Goal: Transaction & Acquisition: Purchase product/service

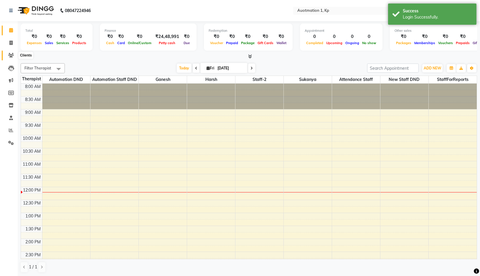
click at [11, 56] on icon at bounding box center [11, 55] width 6 height 4
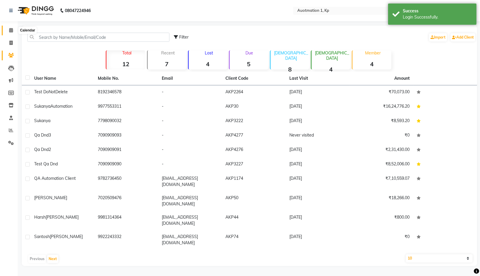
click at [9, 27] on span at bounding box center [11, 30] width 10 height 7
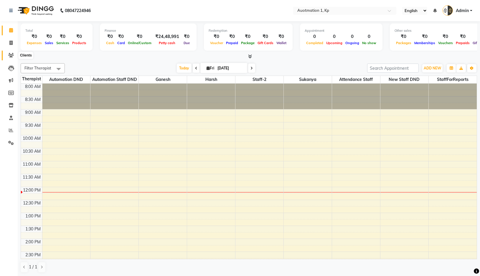
click at [11, 57] on icon at bounding box center [11, 55] width 6 height 4
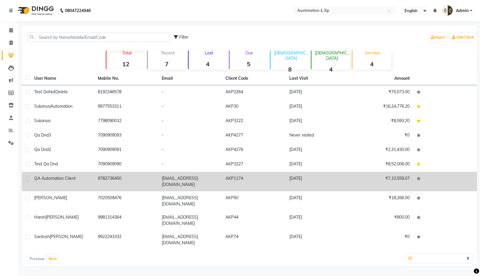
click at [60, 175] on td "QA Automation Client" at bounding box center [63, 181] width 64 height 19
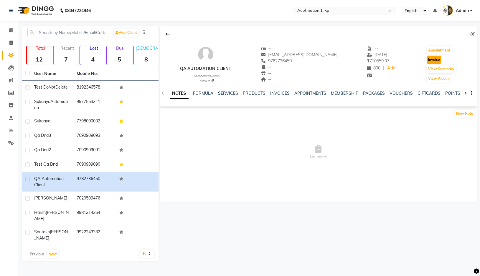
click at [435, 60] on button "Invoice" at bounding box center [434, 60] width 15 height 8
select select "service"
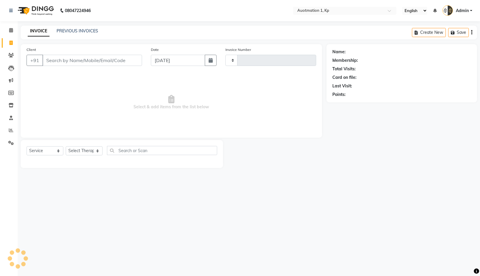
type input "3202"
select select "150"
type input "9782736450"
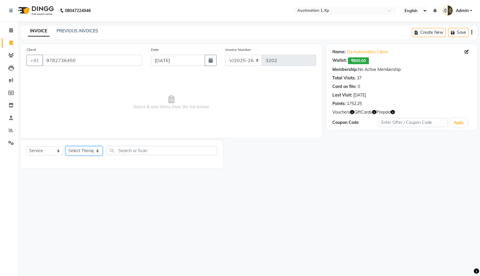
click at [91, 152] on select "Select Therapist Attendance Staff Automation DND Automation Staff DND [PERSON_N…" at bounding box center [84, 150] width 37 height 9
select select "5750"
click at [66, 146] on select "Select Therapist Attendance Staff Automation DND Automation Staff DND [PERSON_N…" at bounding box center [84, 150] width 37 height 9
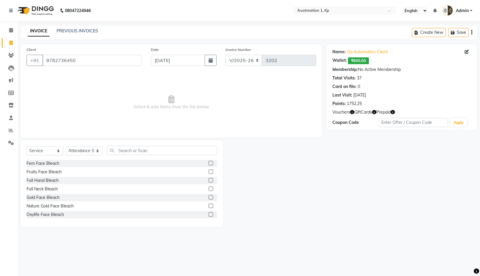
click at [210, 163] on label at bounding box center [211, 163] width 4 height 4
click at [210, 163] on input "checkbox" at bounding box center [211, 164] width 4 height 4
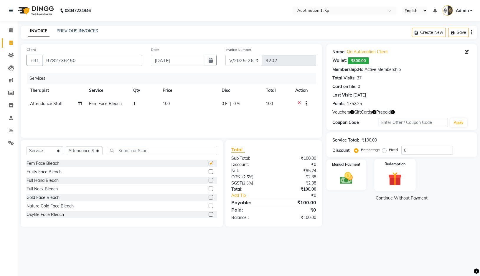
checkbox input "false"
click at [354, 176] on img at bounding box center [346, 179] width 22 height 16
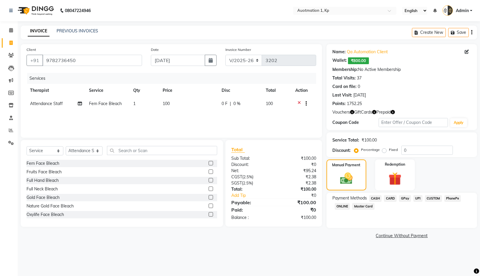
click at [392, 196] on span "CARD" at bounding box center [390, 198] width 13 height 7
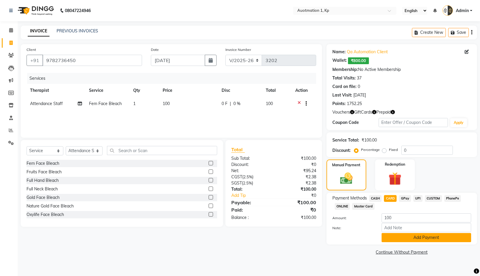
click at [394, 237] on button "Add Payment" at bounding box center [426, 237] width 90 height 9
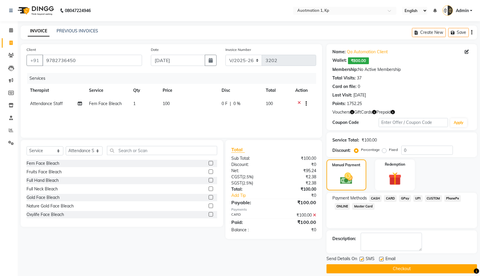
scroll to position [6, 0]
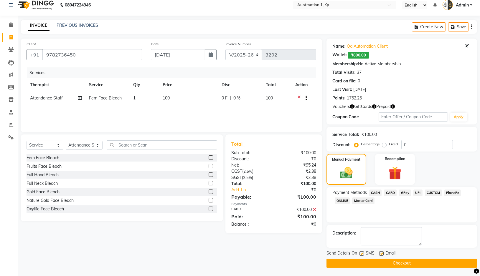
click at [465, 6] on span "Admin" at bounding box center [462, 5] width 13 height 6
click at [458, 39] on link "Sign out" at bounding box center [442, 36] width 54 height 9
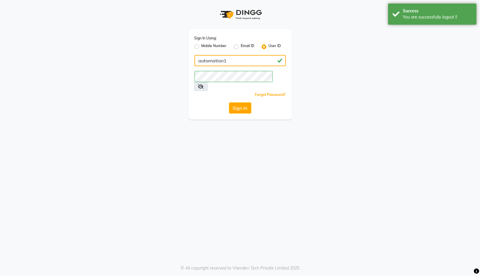
click at [257, 63] on input "automation1" at bounding box center [239, 60] width 91 height 11
type input "luxesalon"
click at [239, 103] on button "Sign In" at bounding box center [240, 108] width 22 height 11
